Goal: Communication & Community: Answer question/provide support

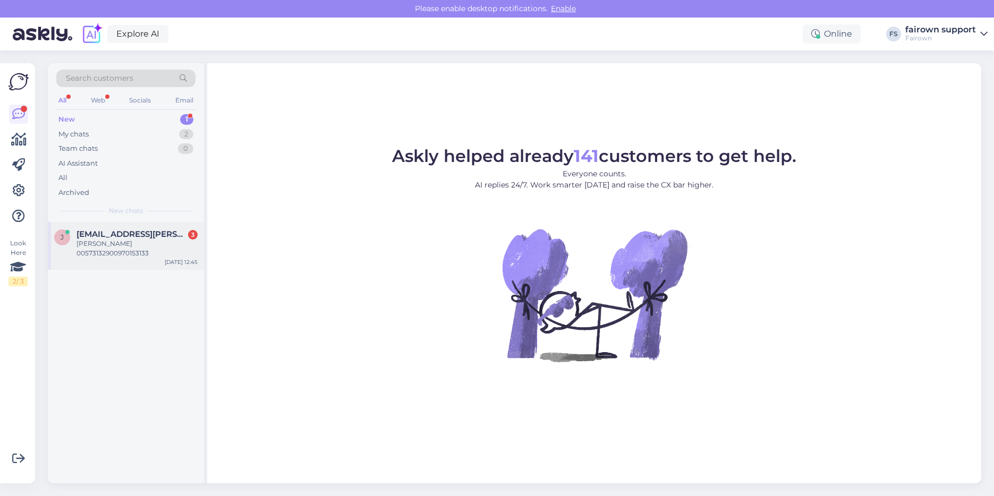
click at [109, 251] on div "j jonr.eliassen@gmail.com 3 kolli 00573132900970153133 Oct 14 12:45" at bounding box center [126, 246] width 156 height 48
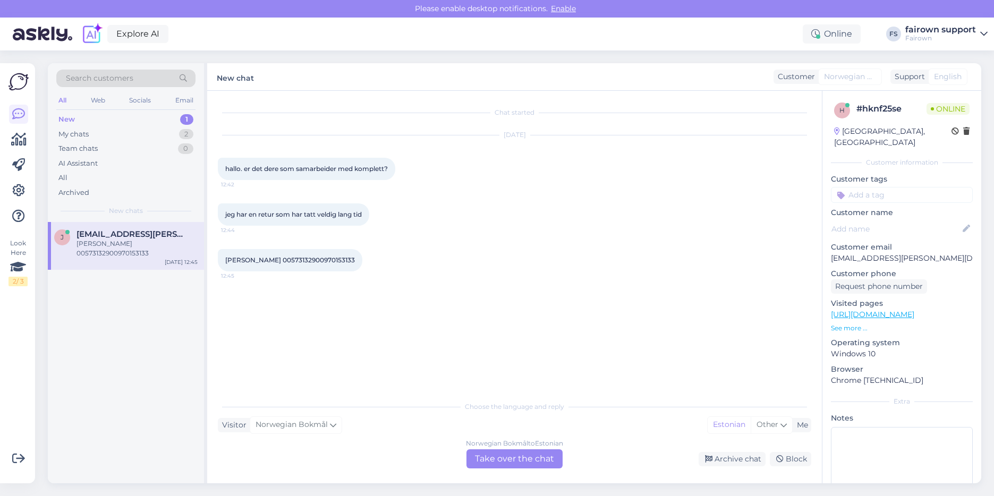
click at [504, 456] on div "Norwegian Bokmål to Estonian Take over the chat" at bounding box center [514, 458] width 96 height 19
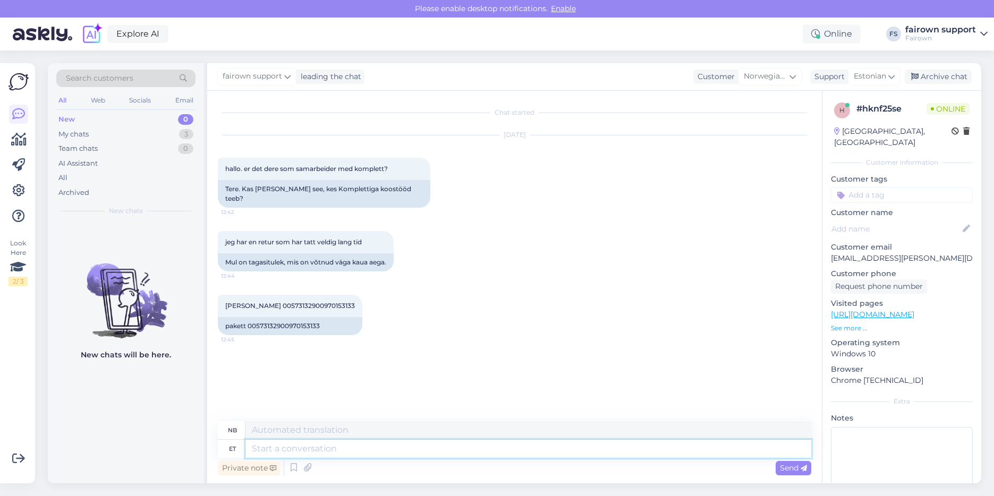
click at [387, 452] on textarea at bounding box center [528, 449] width 566 height 18
type textarea "Tere!"
type textarea "Hallo!"
type textarea "Tere! Kohe ru"
type textarea "Hallo! Med en gang"
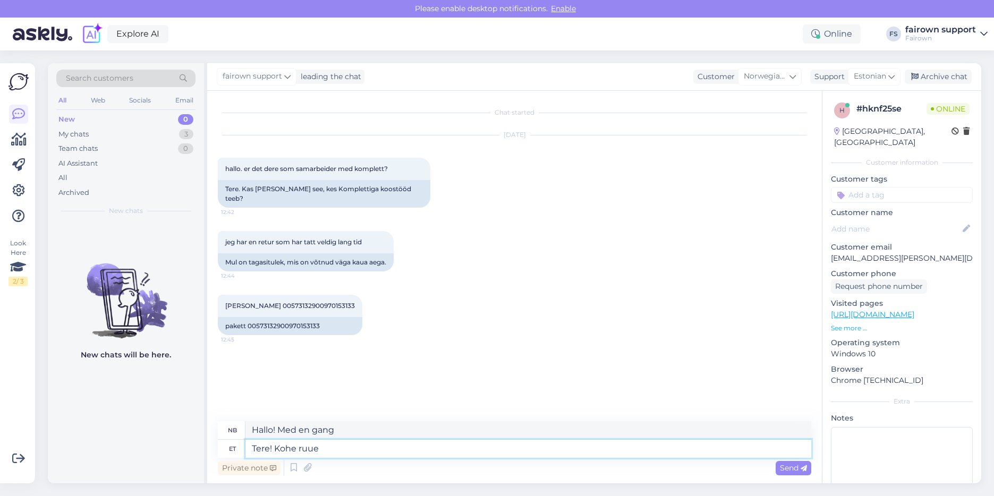
type textarea "Tere! Kohe ruu"
type textarea "Hallo! Med en gang."
type textarea "Tere! Kohe"
type textarea "Hallo! Med en gang"
type textarea "Tere! Kohe uurime."
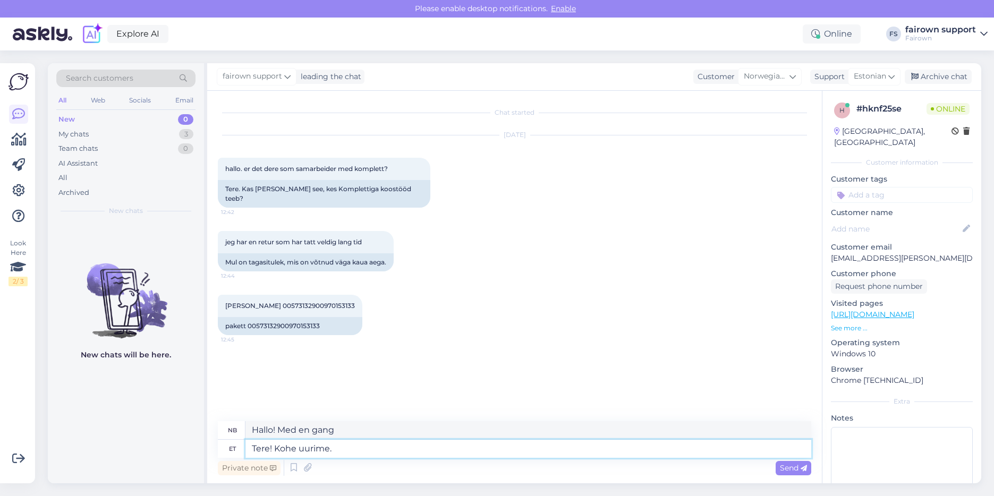
type textarea "Hallo! Vi skal se på det med en gang."
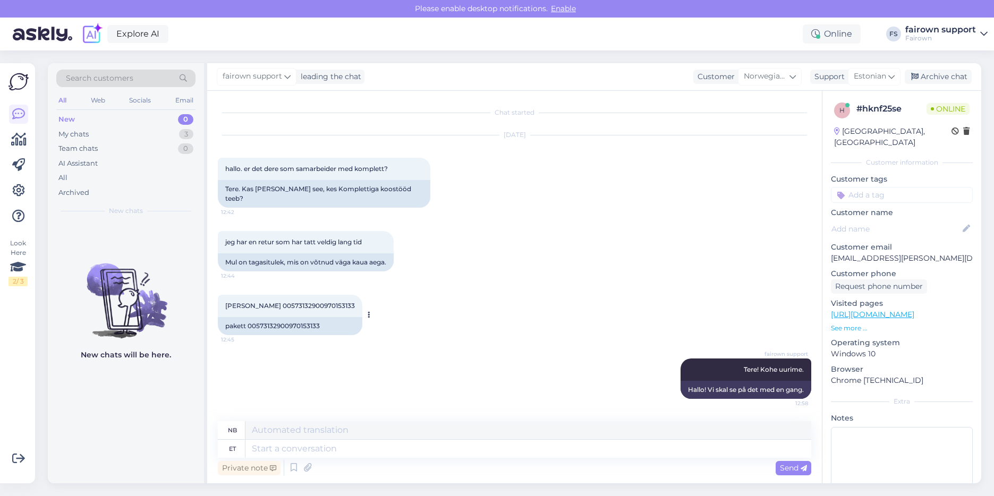
click at [269, 317] on div "pakett 00573132900970153133" at bounding box center [290, 326] width 144 height 18
copy div "00573132900970153133"
click at [156, 131] on div "My chats 3" at bounding box center [125, 134] width 139 height 15
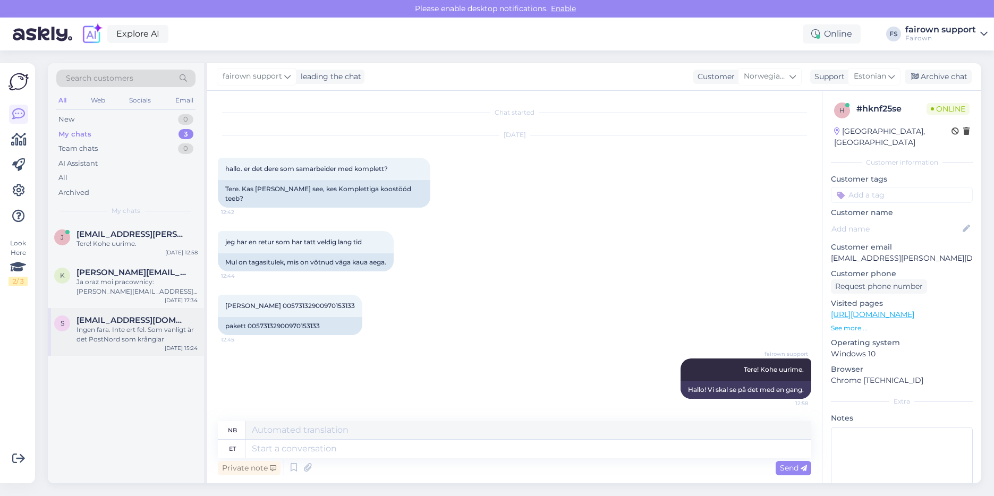
click at [123, 320] on span "sebastian.ramirez78@gmail.com" at bounding box center [131, 320] width 110 height 10
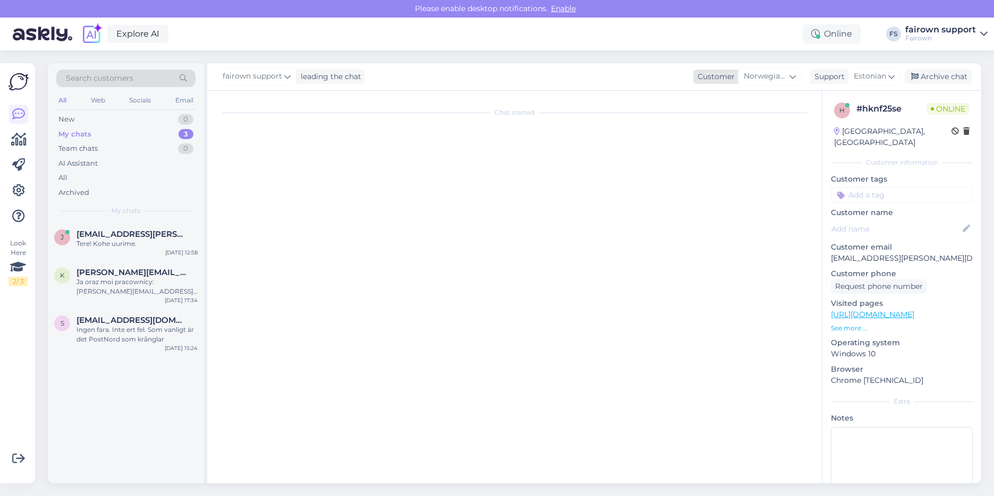
scroll to position [5605, 0]
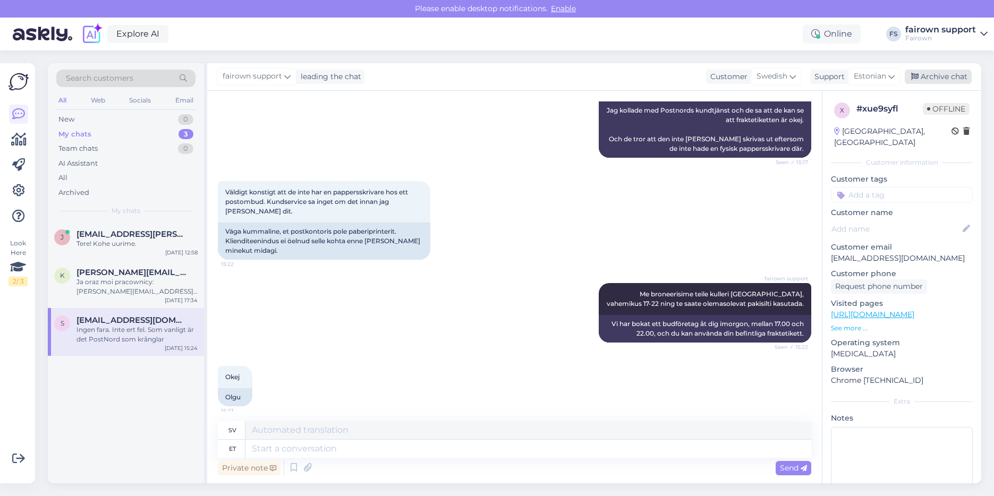
click at [954, 78] on div "Archive chat" at bounding box center [937, 77] width 67 height 14
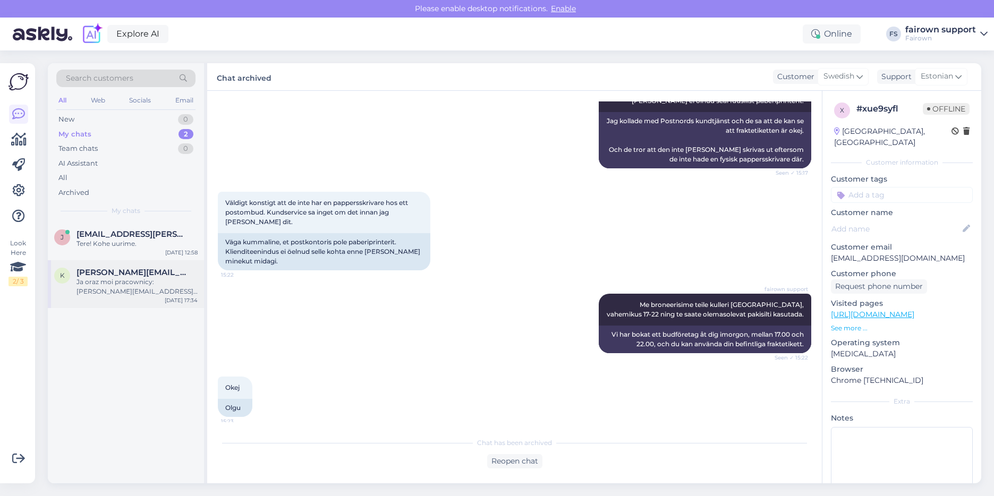
click at [115, 281] on div "Ja oraz moi pracownicy: Szymon.kolakowski@ispot.pl Marta.wnekowska@ispot.pl luk…" at bounding box center [136, 286] width 121 height 19
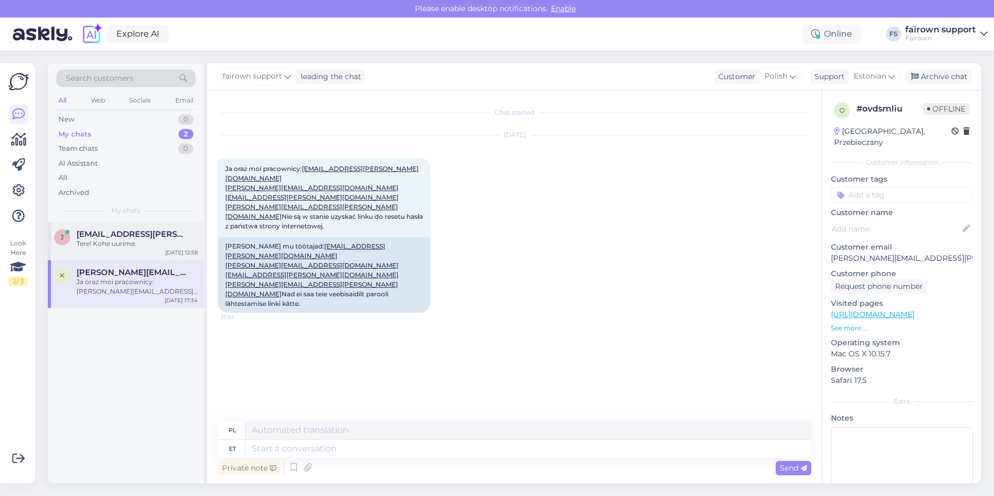
click at [110, 238] on span "jonr.eliassen@gmail.com" at bounding box center [131, 234] width 110 height 10
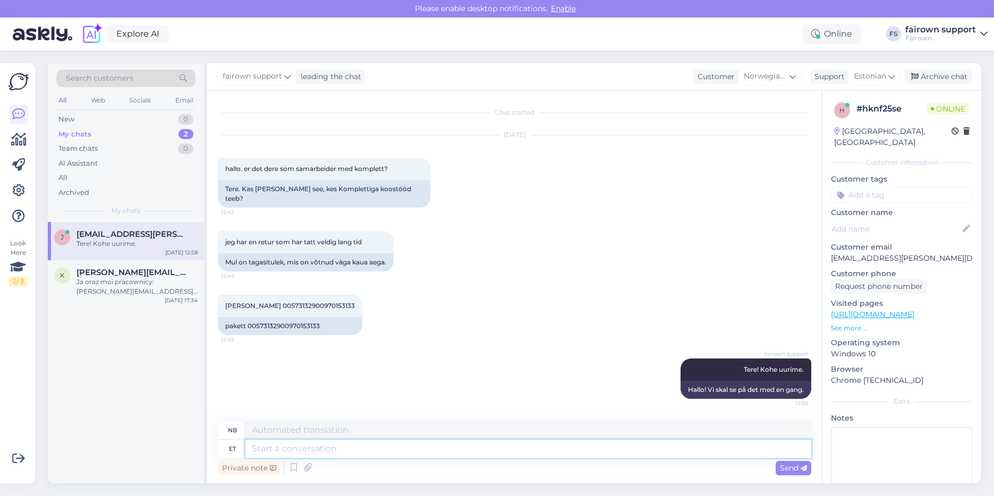
click at [379, 452] on textarea at bounding box center [528, 449] width 566 height 18
type textarea "Teie s"
type textarea "Din"
type textarea "Teie seade o"
type textarea "Enheten din"
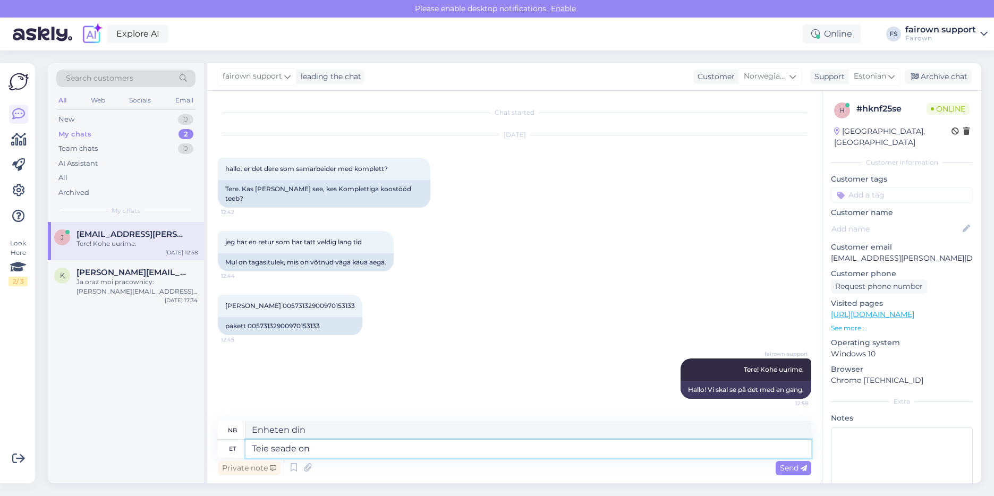
type textarea "Teie seade on j"
type textarea "Enheten din er"
type textarea "Teie seade on jõudnud k"
type textarea "Enheten din har ankommet."
type textarea "Teie seade on jõudnud kohale. Uurime mei"
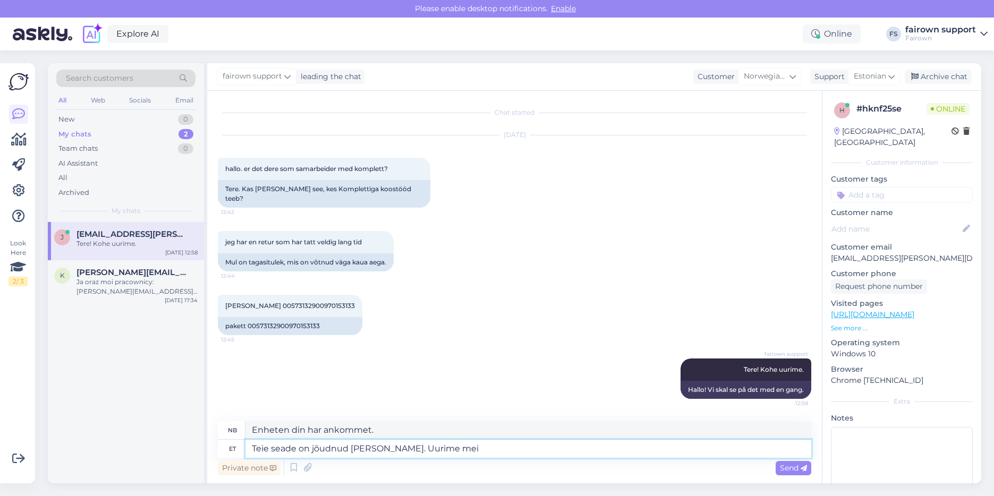
type textarea "Enheten din har ankommet. La oss undersøke saken."
type textarea "Teie seade on jõudnud kohale. Uurime meie partneri p"
type textarea "Enheten din har ankommet. Vi undersøker partneren vår."
type textarea "Teie seade on jõudnud kohale. Uurime meie partneri käest, et"
type textarea "Enheten din har ankommet. Vi vil sjekke med partneren vår."
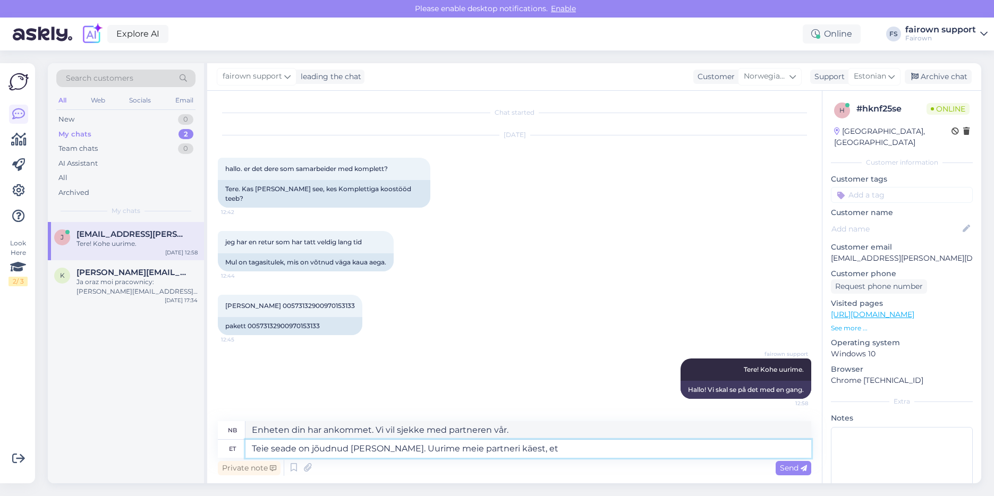
type textarea "Teie seade on jõudnud kohale. Uurime meie partneri käest, et"
type textarea "Enheten din har ankommet. Vi vil sjekke med partneren vår for å"
type textarea "Teie seade on jõudnud kohale. Uurime meie partneri käest, et millal on"
type textarea "Enheten din har ankommet. Vi sjekker med partneren vår når"
type textarea "Teie seade on jõudnud kohale. Uurime meie partneri käest, et millal on o"
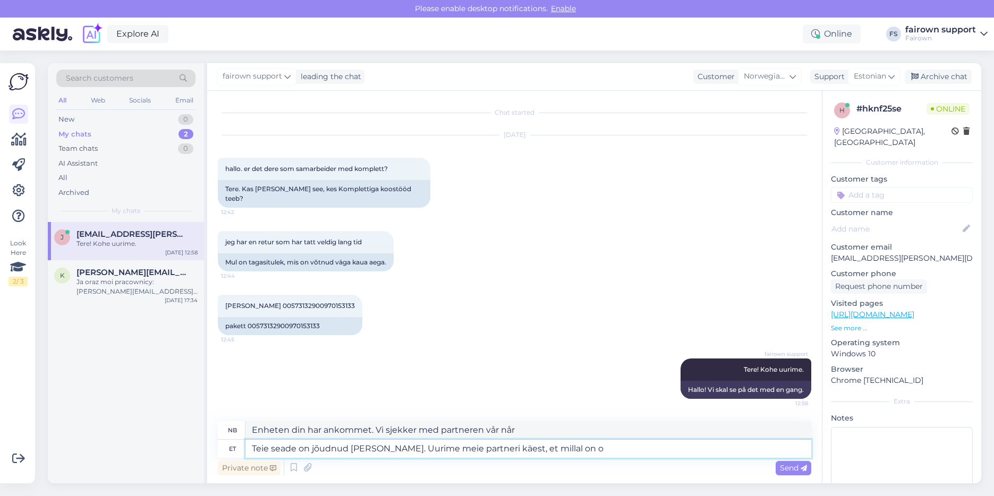
type textarea "Enheten din har ankommet. Vi vil sjekke med partneren vår når den blir levert."
type textarea "Teie seade on jõudnud kohale. Uurime meie partneri käest, et millal on"
type textarea "Enheten din har ankommet. Vi vil sjekke med partneren vår når den vil bli lever…"
type textarea "Teie seade on jõudnud kohale. Uurime meie partneri käest, et millal on oodata"
type textarea "Enheten din har ankommet. Vi vil sjekke med partneren vår når den vil ankomme."
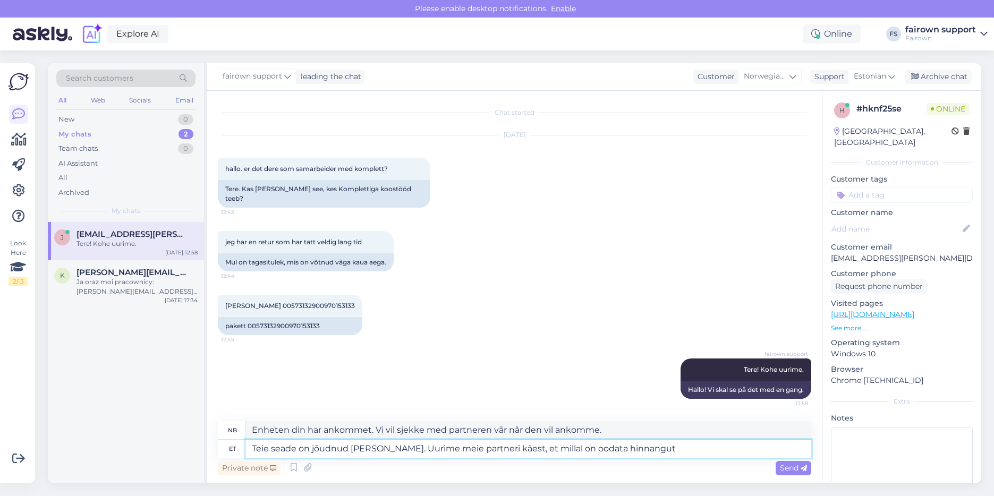
type textarea "Teie seade on jõudnud kohale. Uurime meie partneri käest, et millal on oodata h…"
type textarea "Enheten din har ankommet. Vi vil sjekke med partneren vår når evalueringen kan …"
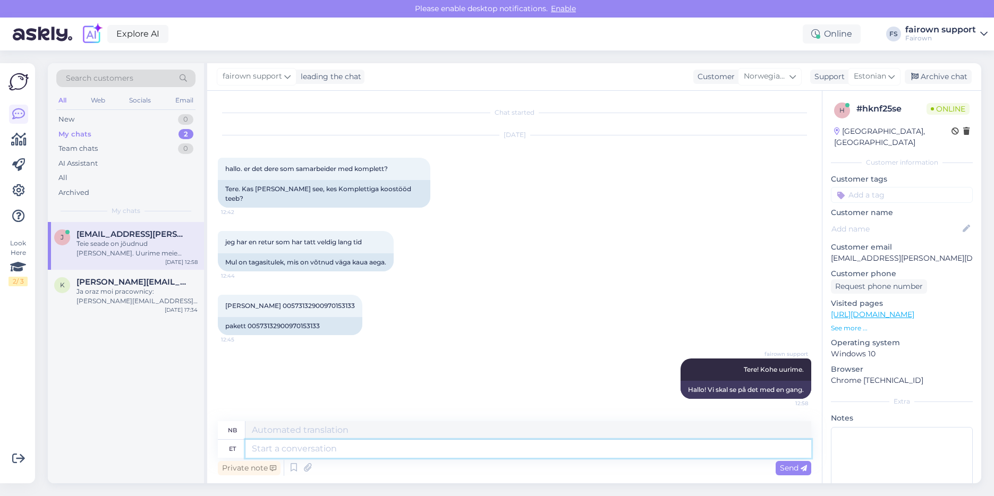
scroll to position [72, 0]
